Goal: Task Accomplishment & Management: Complete application form

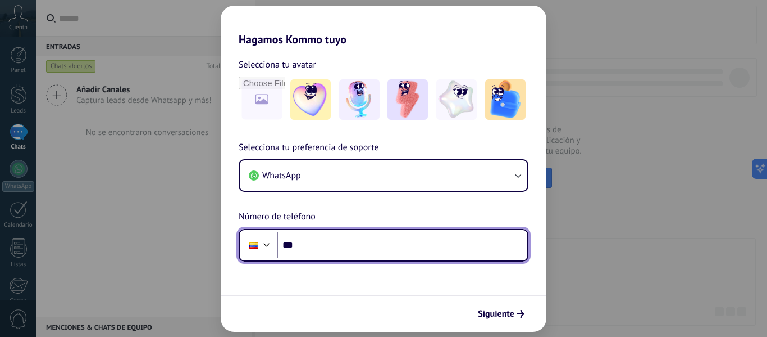
click at [365, 243] on input "***" at bounding box center [402, 245] width 251 height 26
type input "**********"
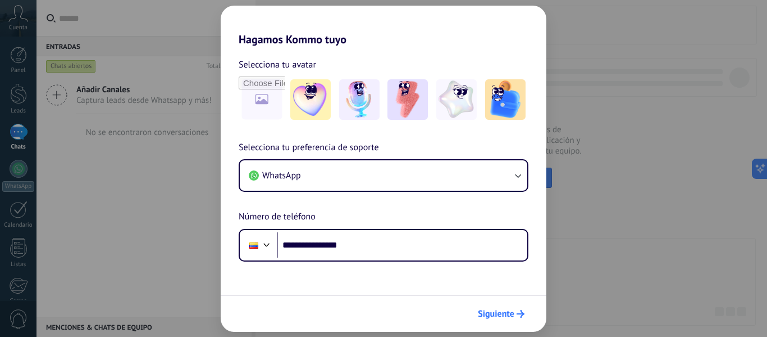
click at [518, 314] on use "submit" at bounding box center [521, 314] width 8 height 8
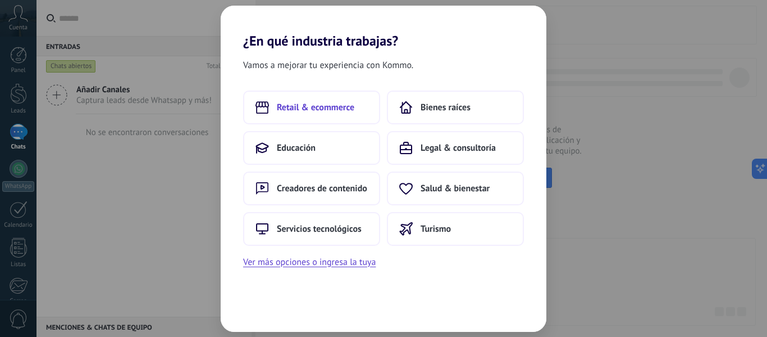
click at [343, 108] on span "Retail & ecommerce" at bounding box center [316, 107] width 78 height 11
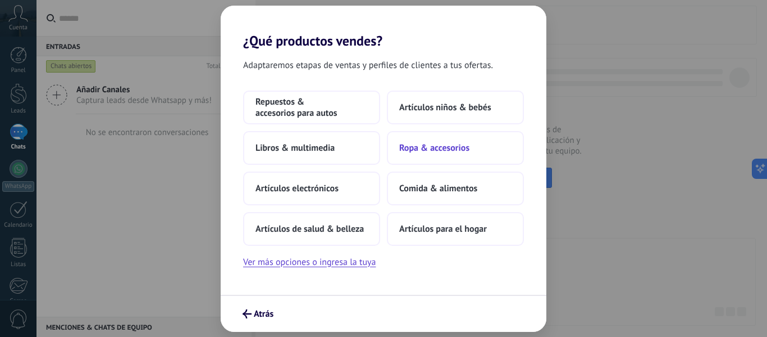
click at [424, 151] on span "Ropa & accesorios" at bounding box center [434, 147] width 70 height 11
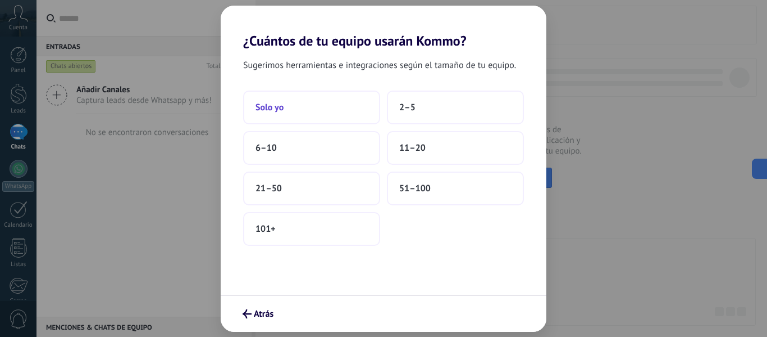
click at [302, 109] on button "Solo yo" at bounding box center [311, 107] width 137 height 34
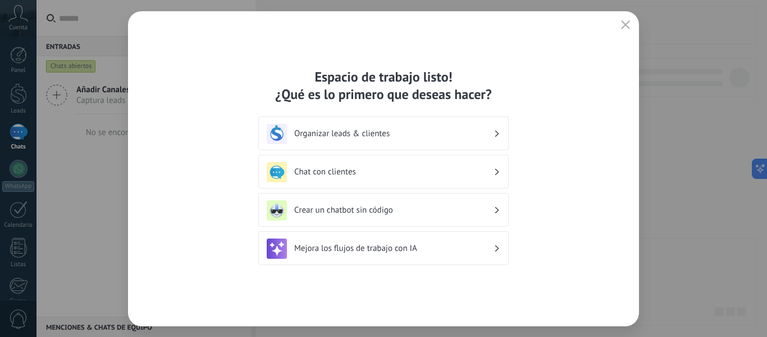
click at [367, 134] on h3 "Organizar leads & clientes" at bounding box center [393, 133] width 199 height 11
click at [384, 124] on div "Organizar leads & clientes" at bounding box center [384, 134] width 234 height 20
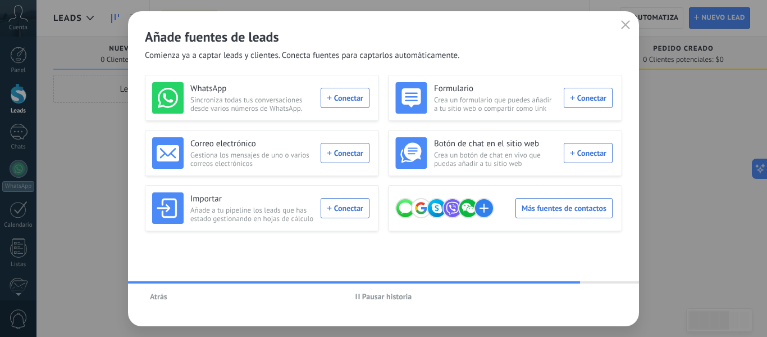
click at [160, 290] on button "Atrás" at bounding box center [159, 296] width 28 height 17
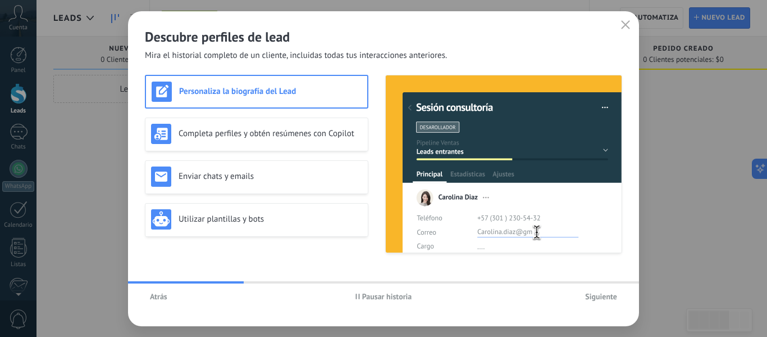
click at [630, 22] on icon "button" at bounding box center [625, 24] width 9 height 9
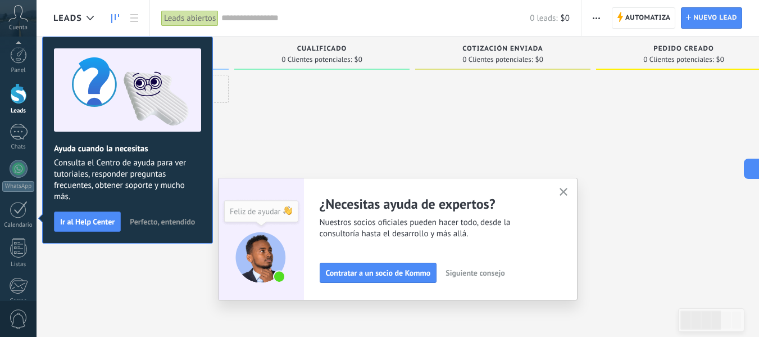
scroll to position [131, 0]
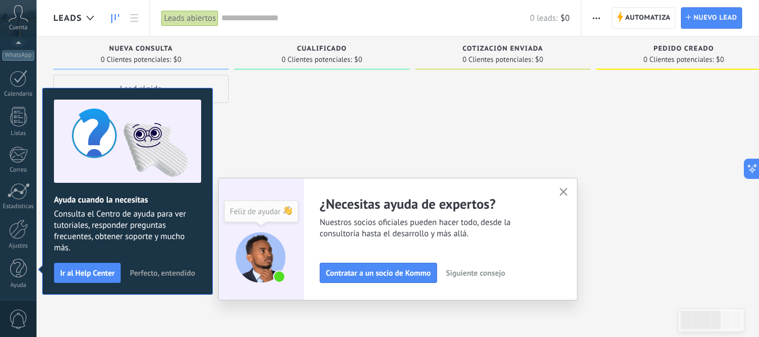
click at [567, 193] on use "button" at bounding box center [564, 192] width 8 height 8
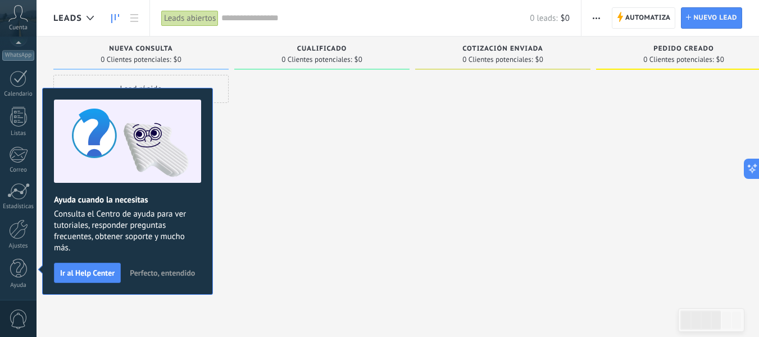
click at [180, 272] on span "Perfecto, entendido" at bounding box center [162, 273] width 65 height 8
